Goal: Task Accomplishment & Management: Manage account settings

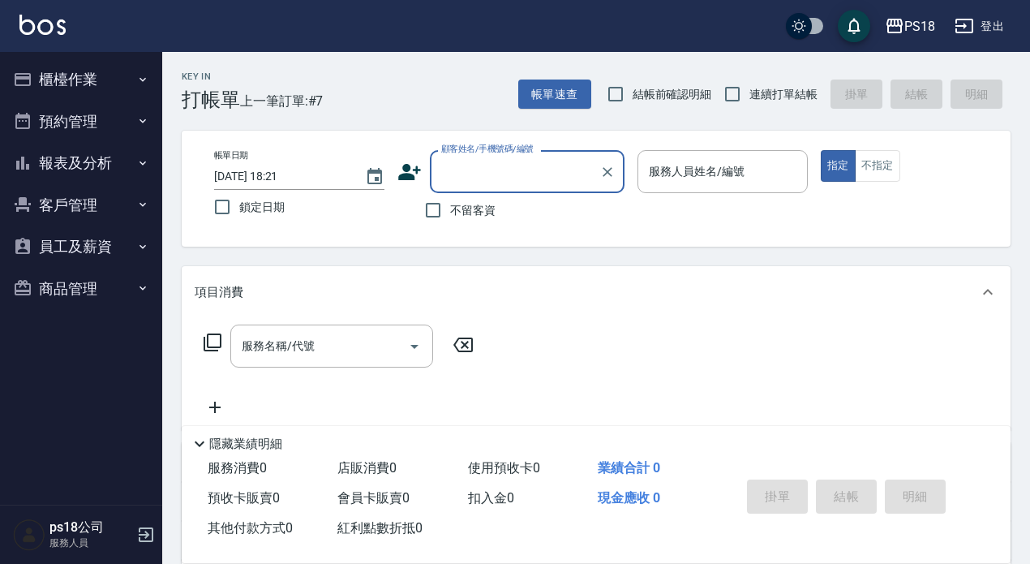
click at [986, 25] on button "登出" at bounding box center [979, 26] width 62 height 30
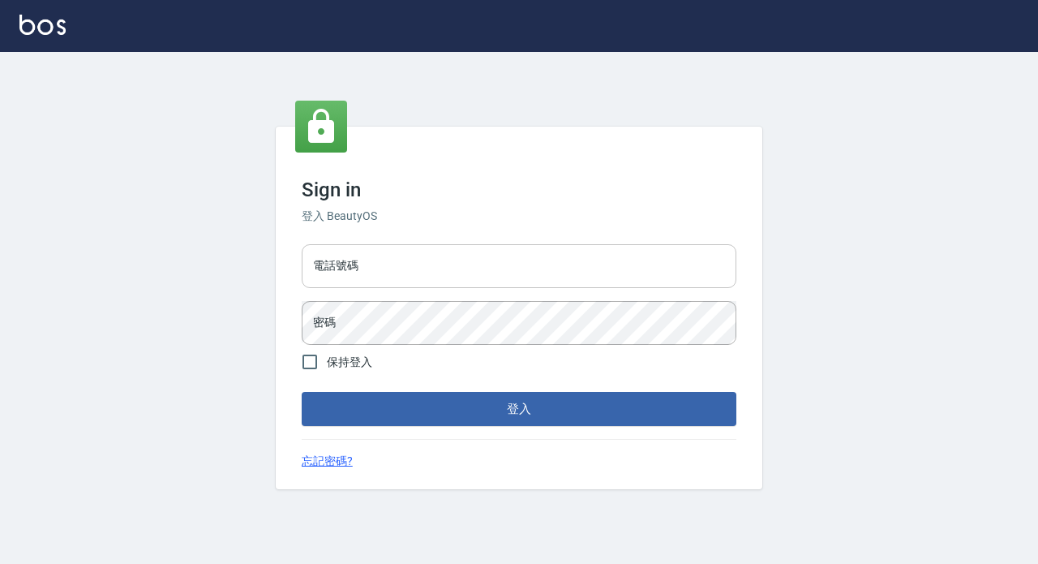
click at [400, 268] on input "電話號碼" at bounding box center [519, 266] width 435 height 44
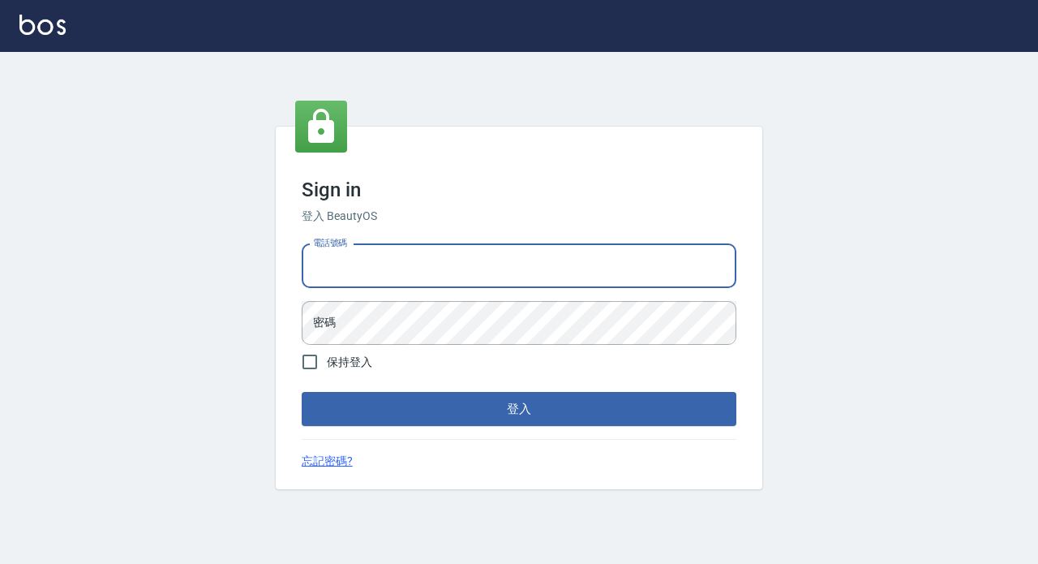
type input "0928704656"
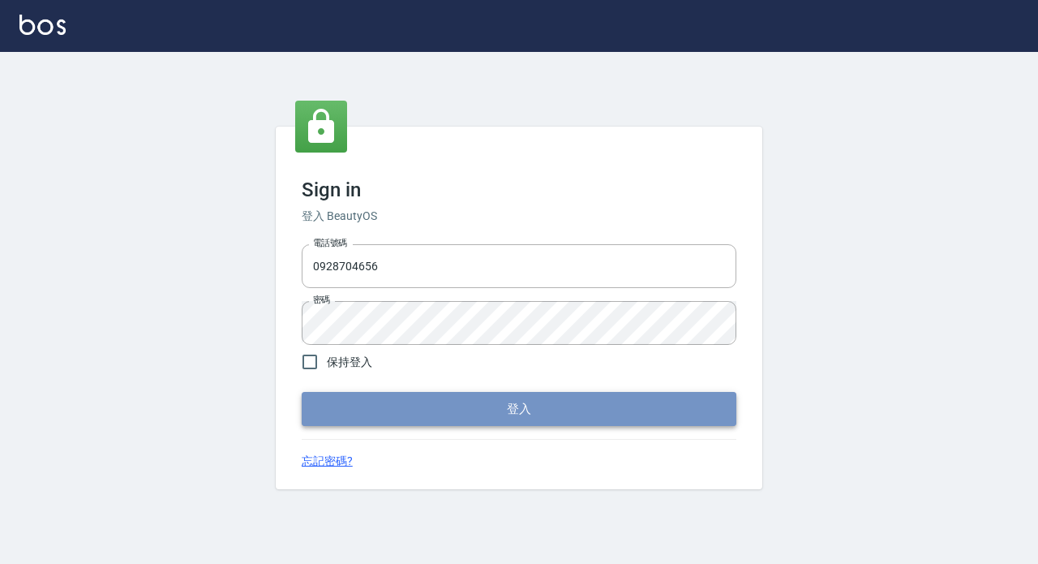
click at [526, 410] on button "登入" at bounding box center [519, 409] width 435 height 34
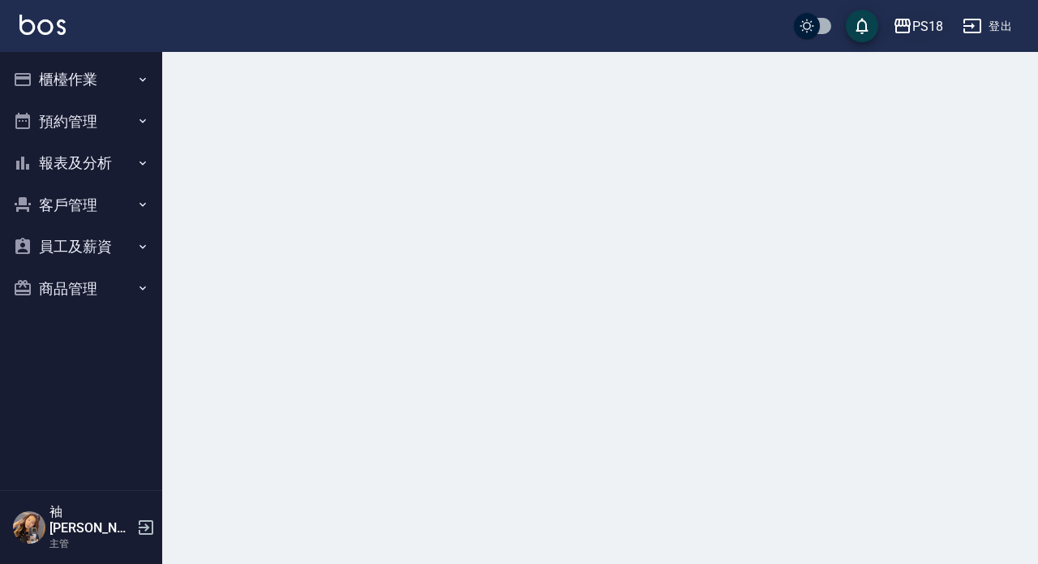
click at [929, 24] on div "PS18" at bounding box center [927, 26] width 31 height 20
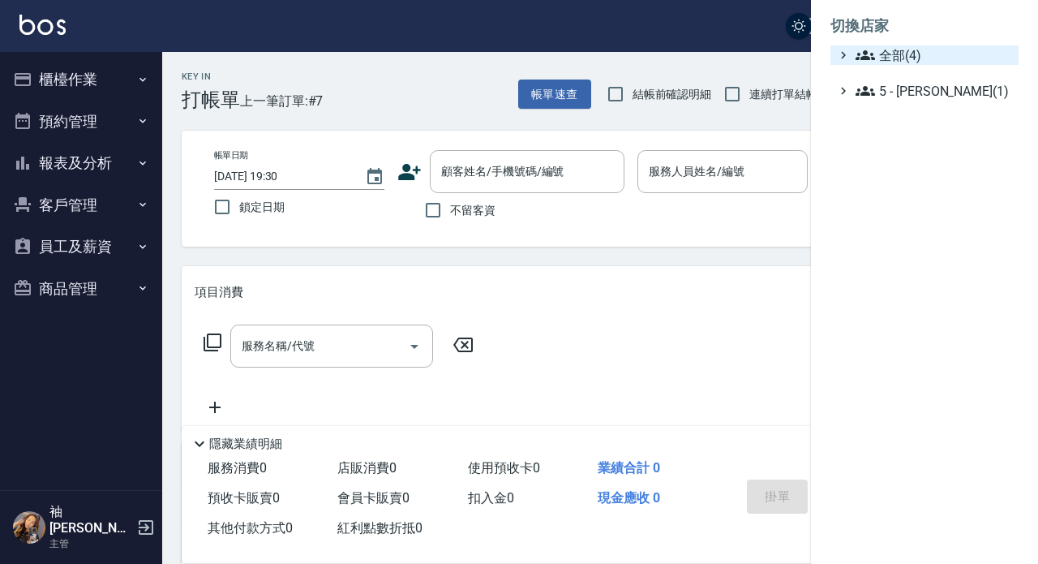
click at [887, 47] on span "全部(4)" at bounding box center [934, 54] width 157 height 19
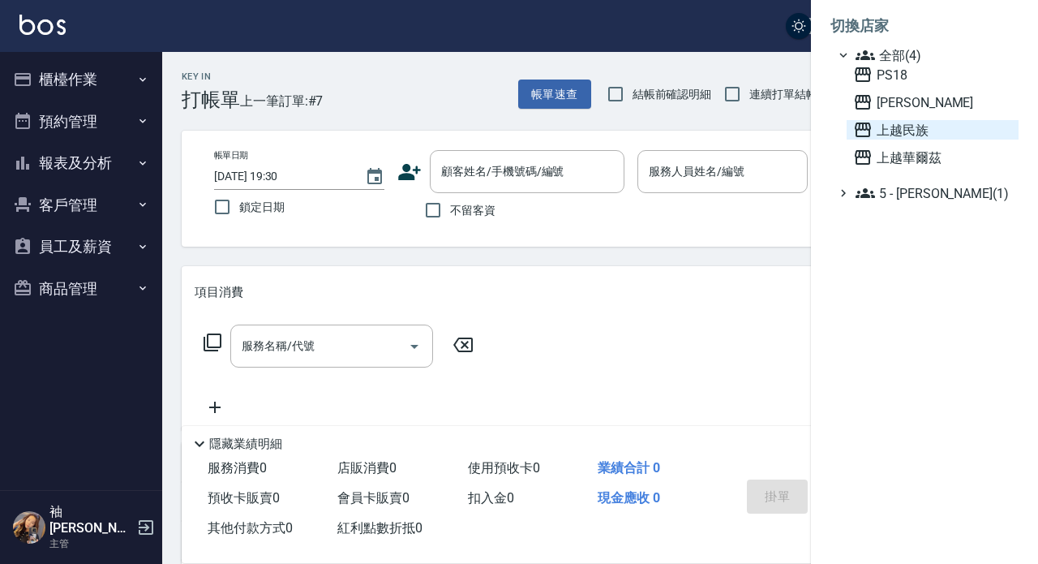
click at [897, 120] on span "上越民族" at bounding box center [932, 129] width 159 height 19
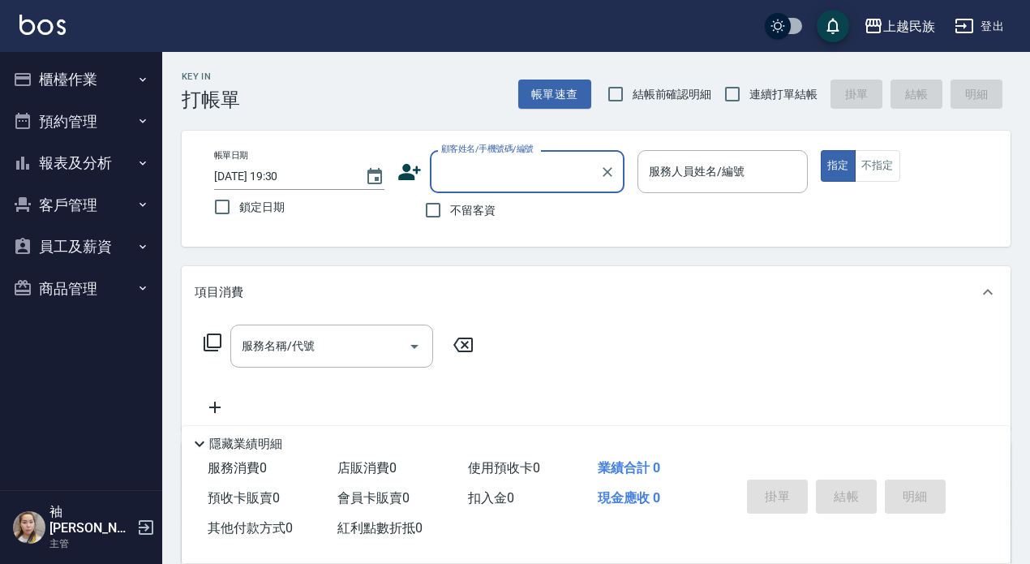
click at [51, 239] on button "員工及薪資" at bounding box center [80, 246] width 149 height 42
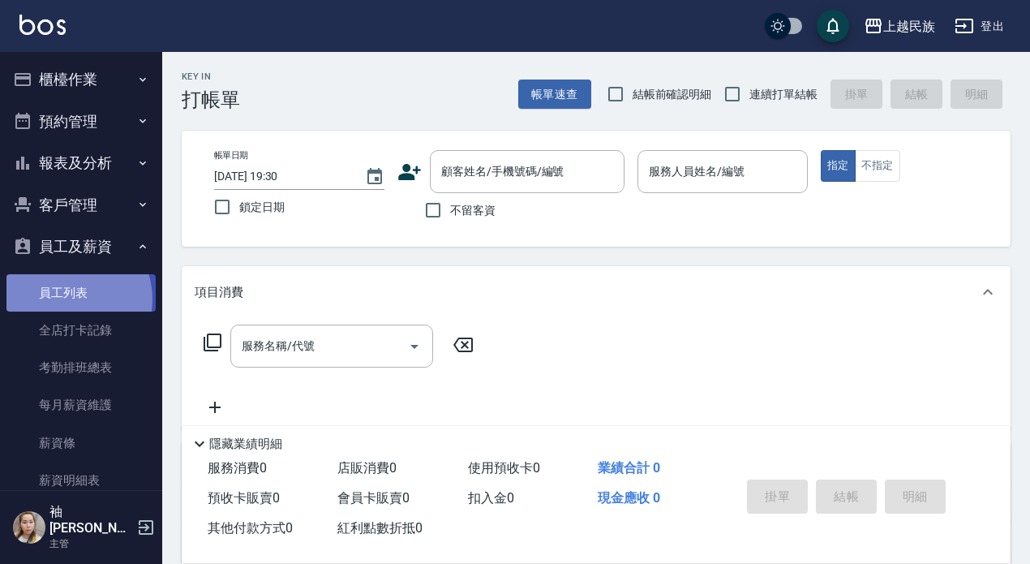
click at [67, 298] on link "員工列表" at bounding box center [80, 292] width 149 height 37
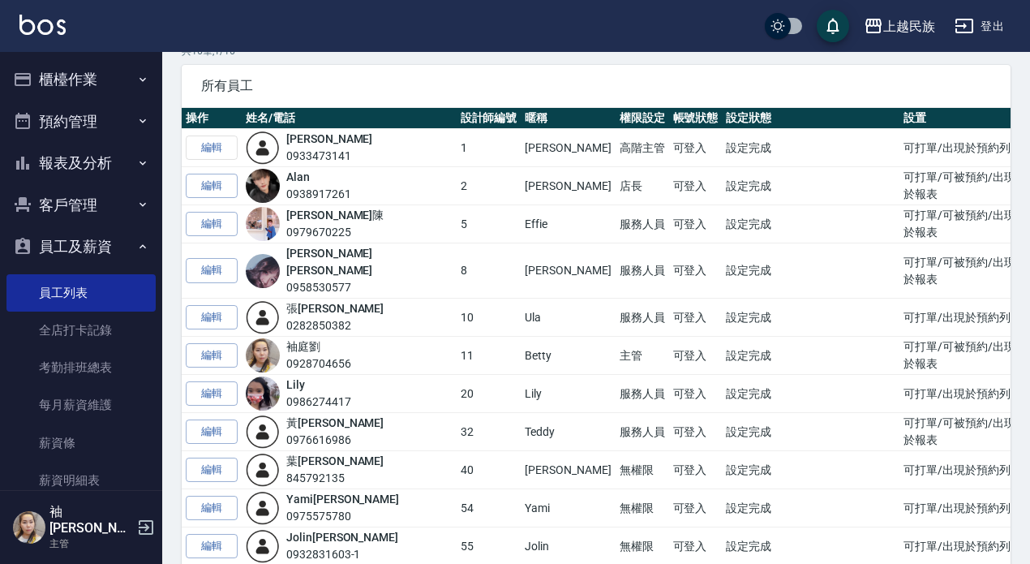
scroll to position [162, 0]
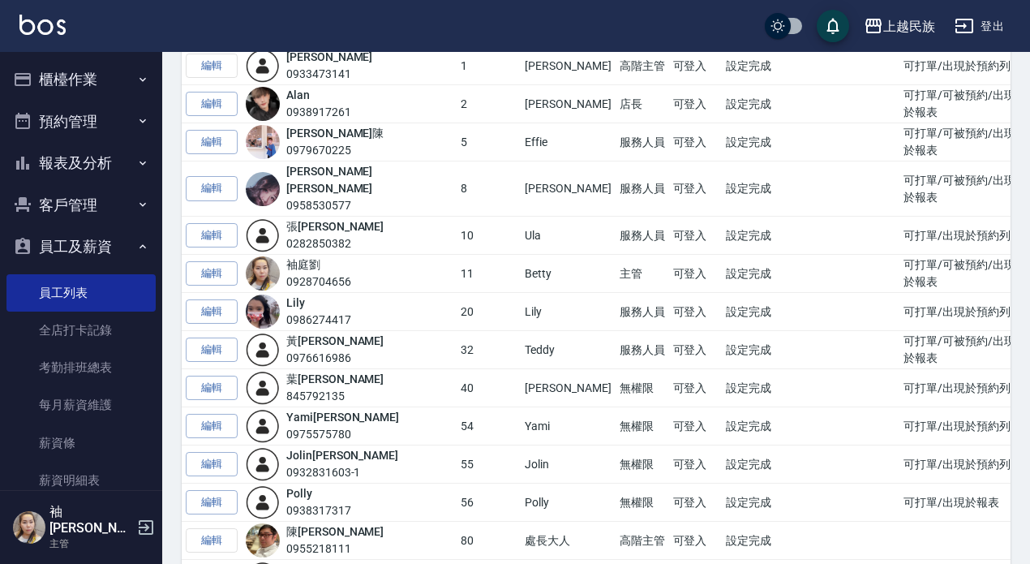
click at [207, 223] on link "編輯" at bounding box center [212, 235] width 52 height 25
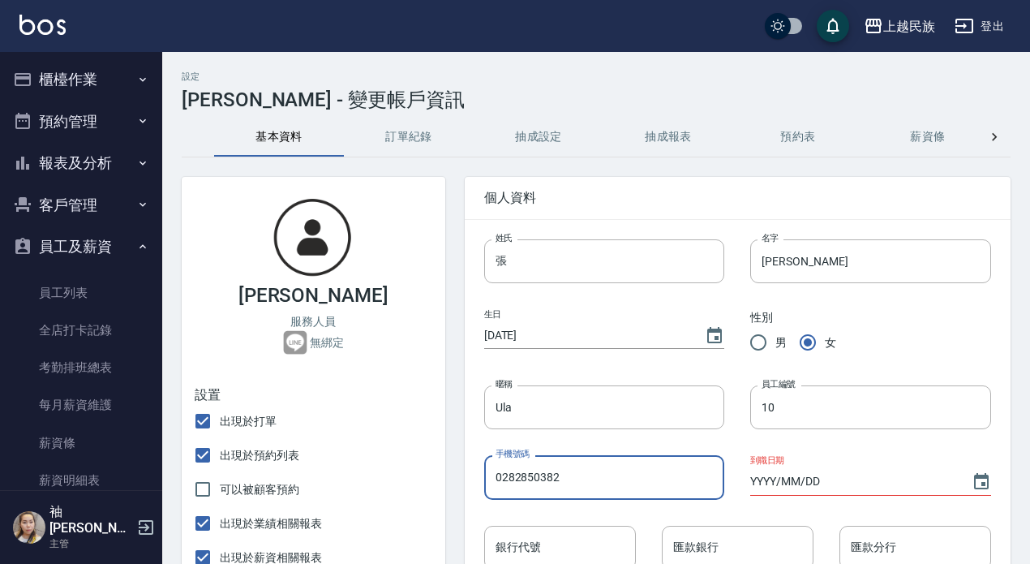
click at [595, 479] on input "0282850382" at bounding box center [604, 477] width 241 height 44
type input "0"
type input "0981284502"
click at [896, 323] on div "性別 男 女" at bounding box center [857, 321] width 267 height 76
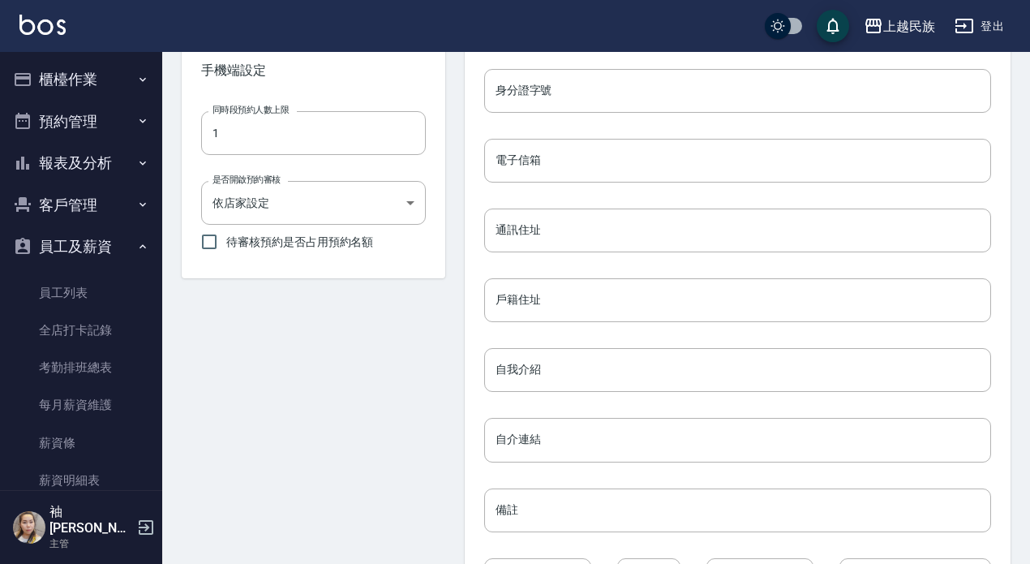
scroll to position [729, 0]
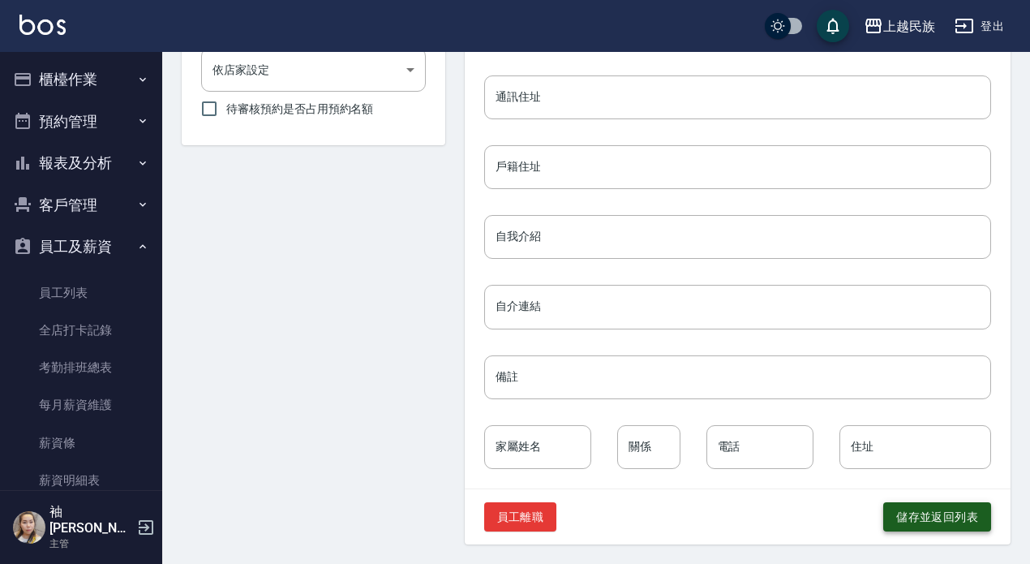
click at [942, 515] on button "儲存並返回列表" at bounding box center [937, 517] width 108 height 30
click at [891, 513] on button "儲存並返回列表" at bounding box center [937, 517] width 108 height 30
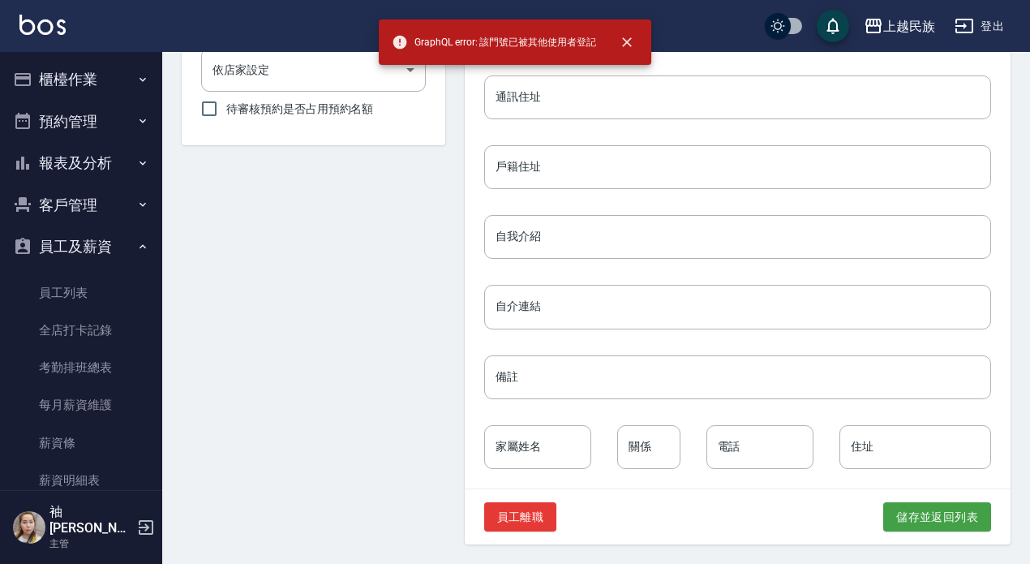
click at [982, 26] on button "登出" at bounding box center [979, 26] width 62 height 30
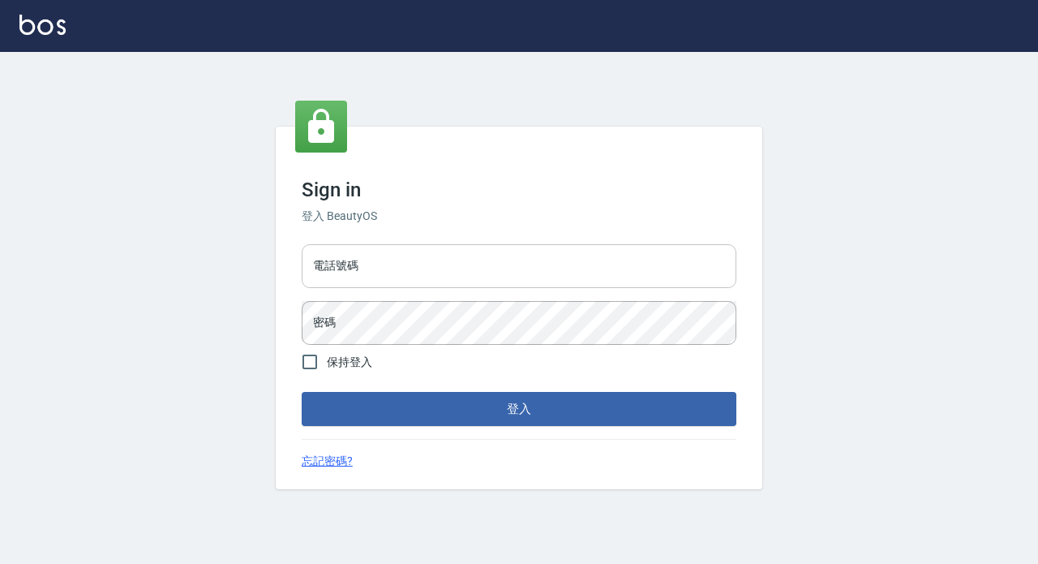
click at [386, 264] on input "電話號碼" at bounding box center [519, 266] width 435 height 44
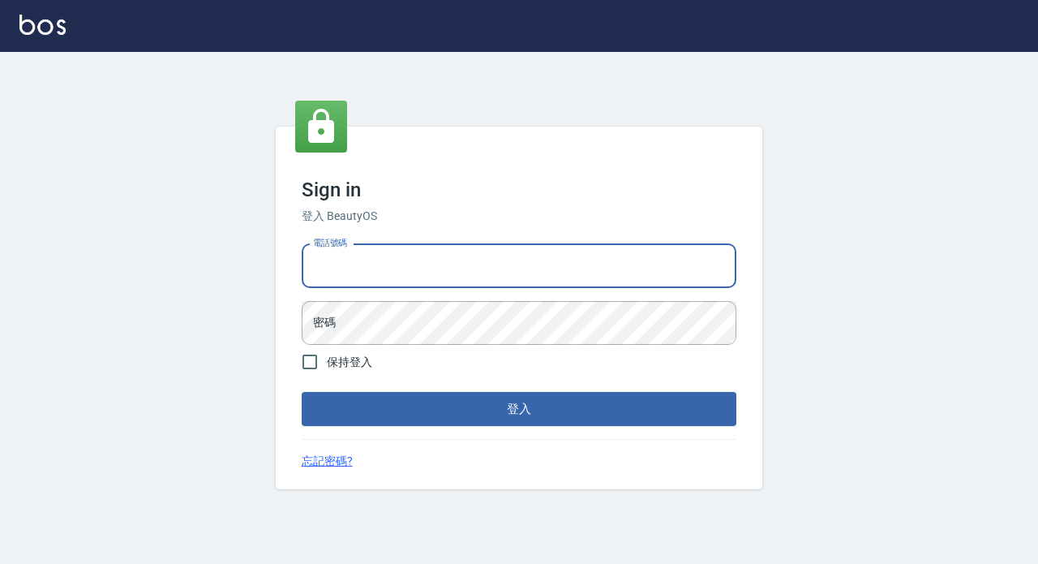
type input "89729295"
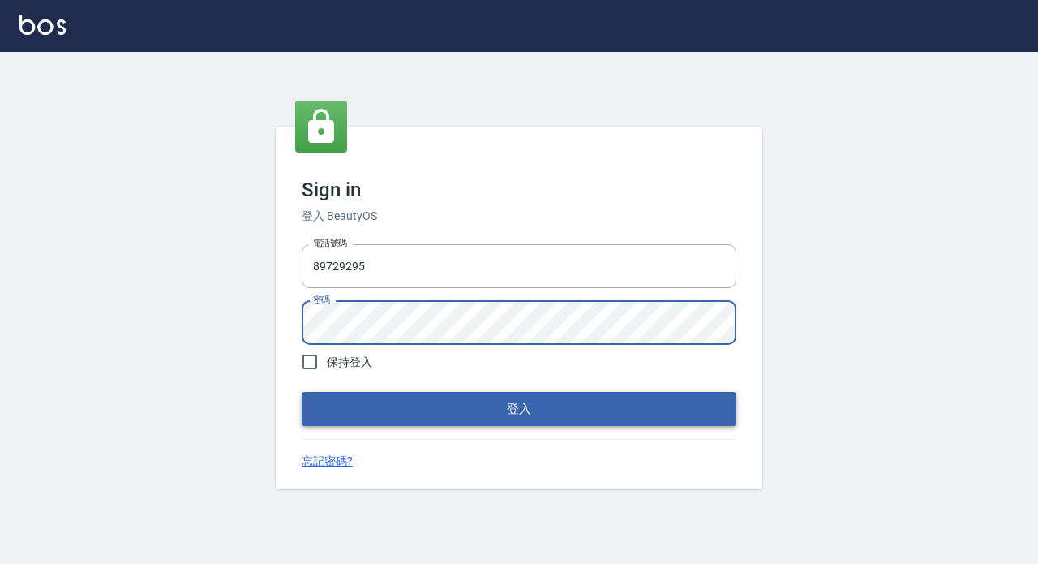
click at [496, 401] on button "登入" at bounding box center [519, 409] width 435 height 34
